Goal: Task Accomplishment & Management: Complete application form

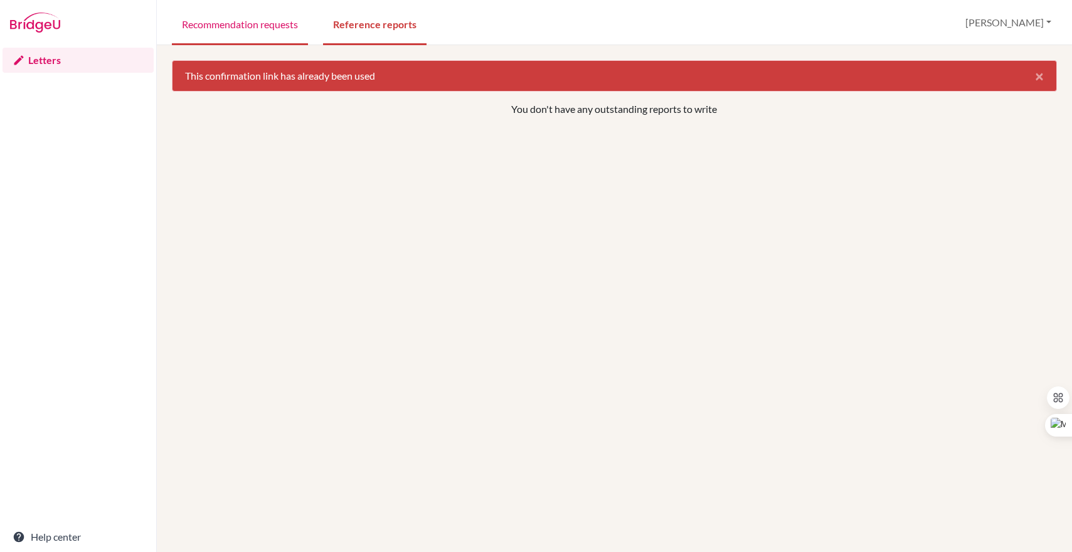
click at [262, 29] on link "Recommendation requests" at bounding box center [240, 23] width 136 height 43
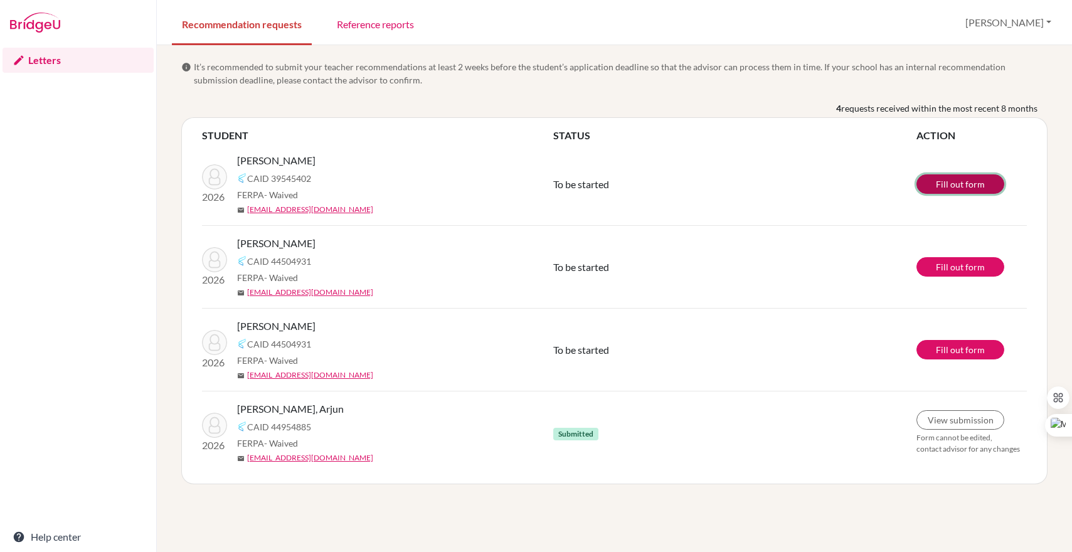
click at [953, 183] on link "Fill out form" at bounding box center [960, 183] width 88 height 19
